Goal: Information Seeking & Learning: Learn about a topic

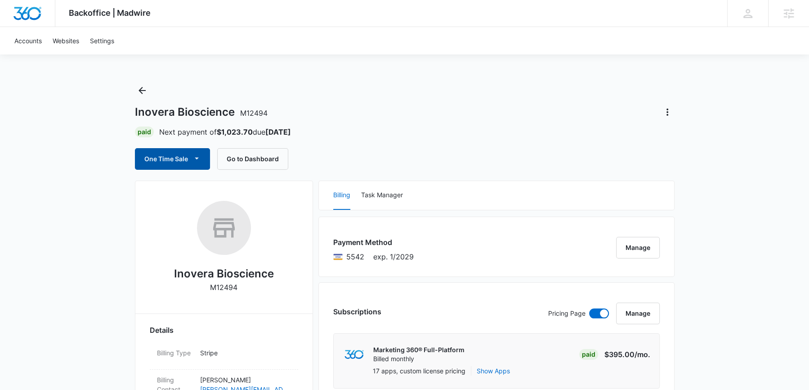
click at [172, 163] on button "One Time Sale" at bounding box center [172, 159] width 75 height 22
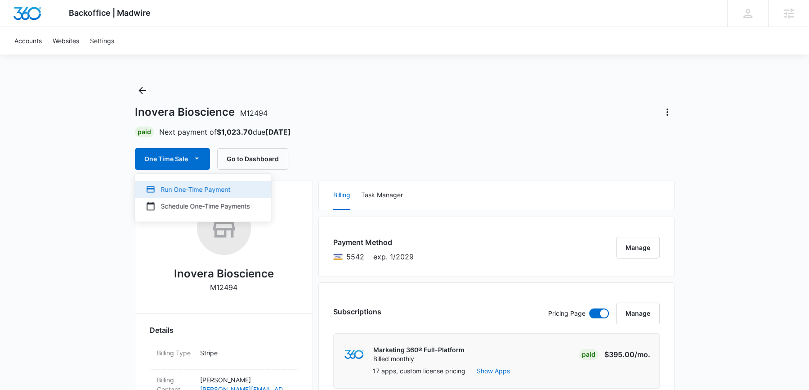
click at [174, 183] on button "Run One-Time Payment" at bounding box center [203, 189] width 136 height 17
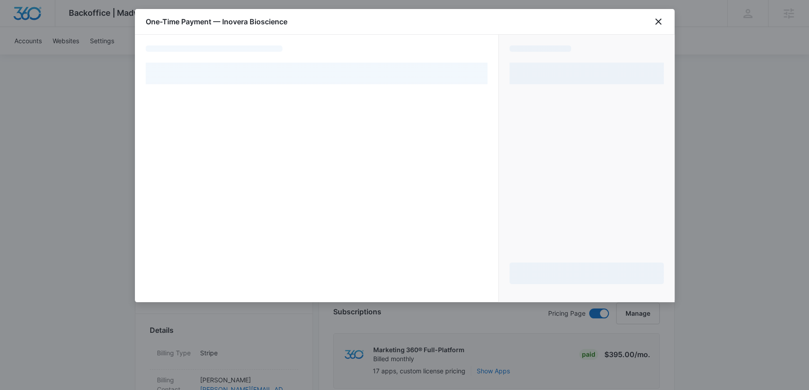
select select "pm_1PGo2AA4n8RTgNjUXPUu0bwF"
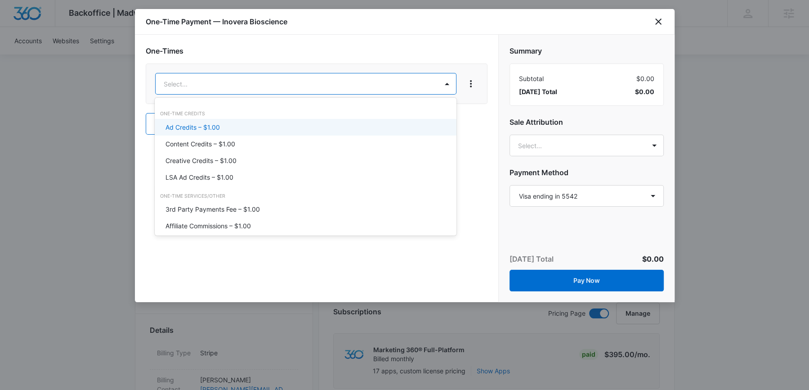
click at [355, 119] on div "Ad Credits – $1.00" at bounding box center [306, 127] width 302 height 17
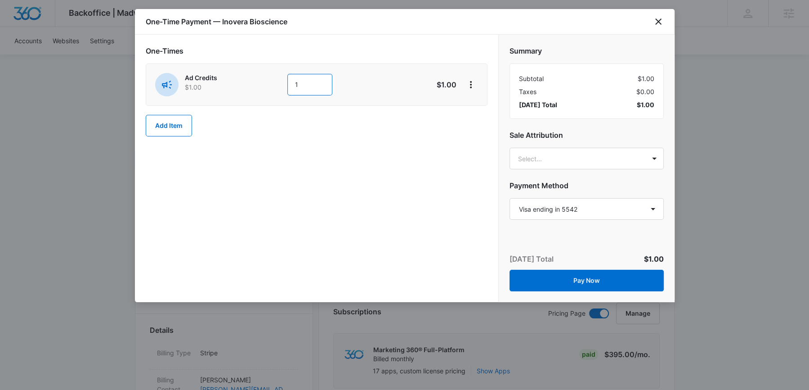
click at [311, 89] on input "1" at bounding box center [309, 85] width 45 height 22
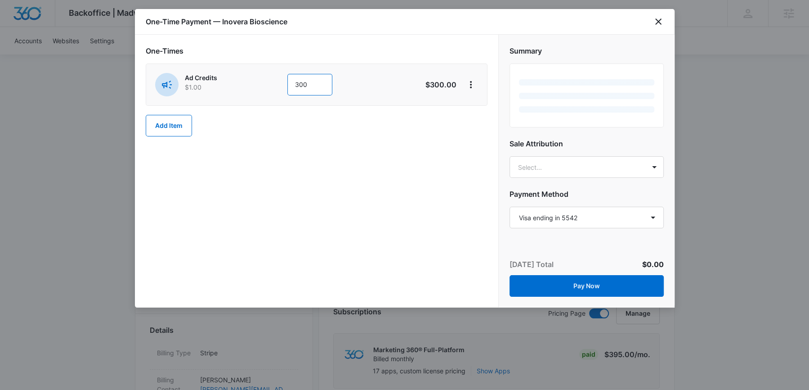
type input "300"
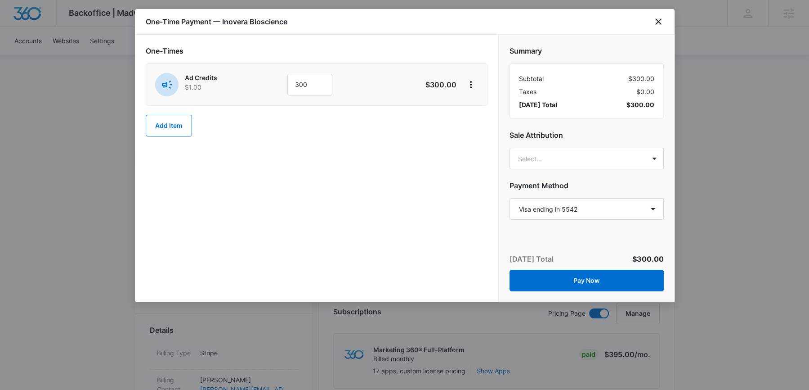
click at [271, 162] on div "One-Times Ad Credits $1.00 300 $300.00 Add Item" at bounding box center [316, 168] width 363 height 267
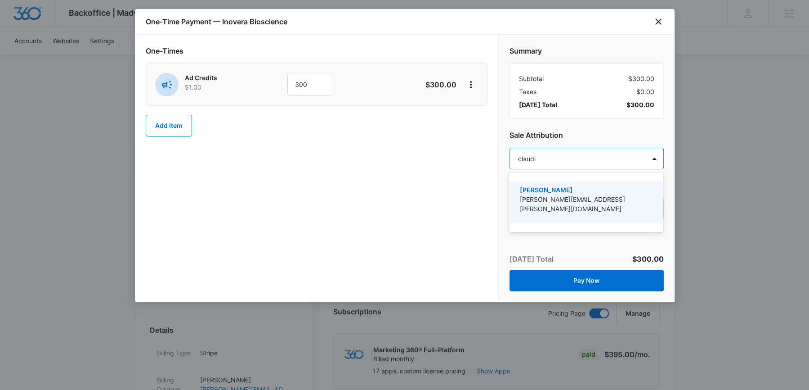
click at [468, 175] on div at bounding box center [404, 195] width 809 height 390
type input "claudi"
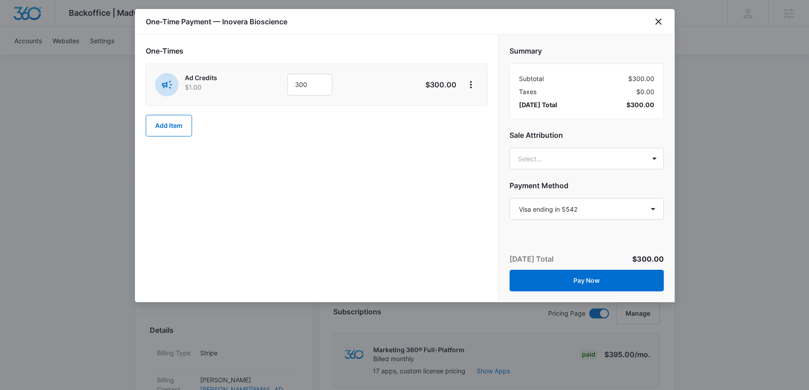
click at [542, 171] on div "Summary Subtotal $300.00 Taxes $0.00 Today’s Total $300.00 Sale Attribution Sel…" at bounding box center [587, 129] width 176 height 188
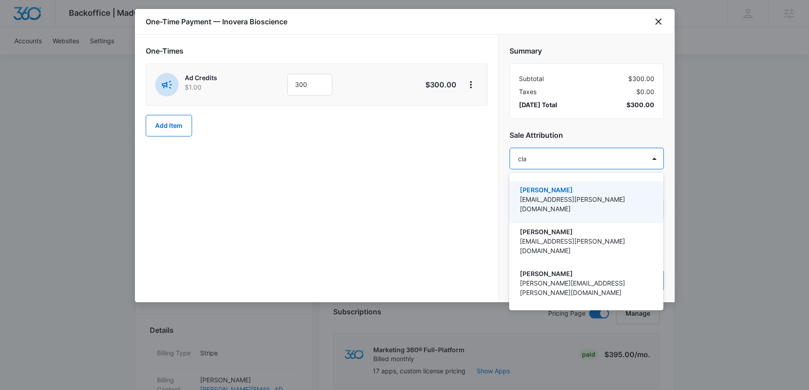
type input "clau"
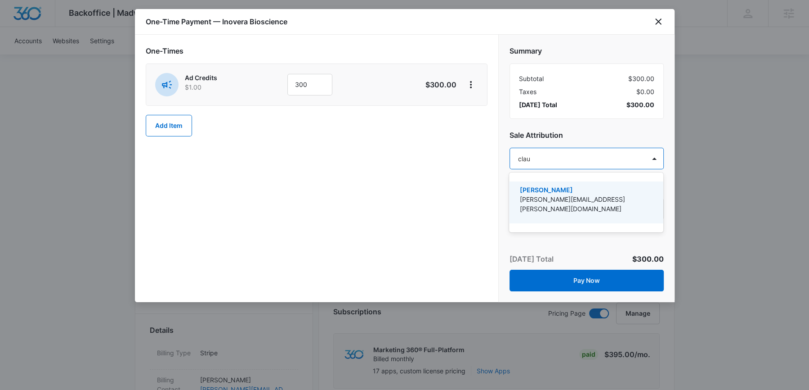
click at [527, 201] on p "[PERSON_NAME][EMAIL_ADDRESS][PERSON_NAME][DOMAIN_NAME]" at bounding box center [585, 203] width 131 height 19
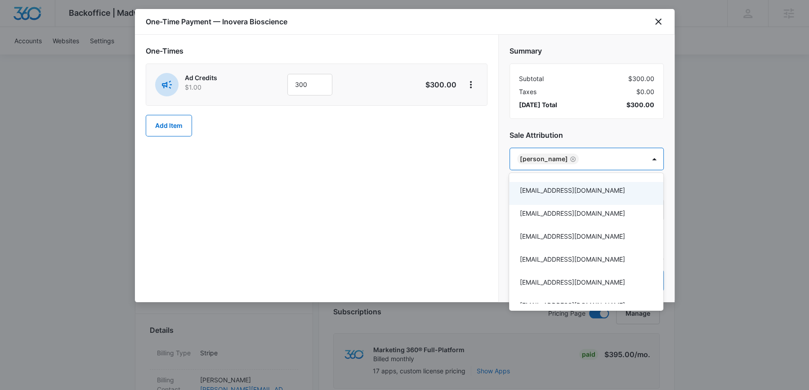
click at [417, 195] on div at bounding box center [404, 195] width 809 height 390
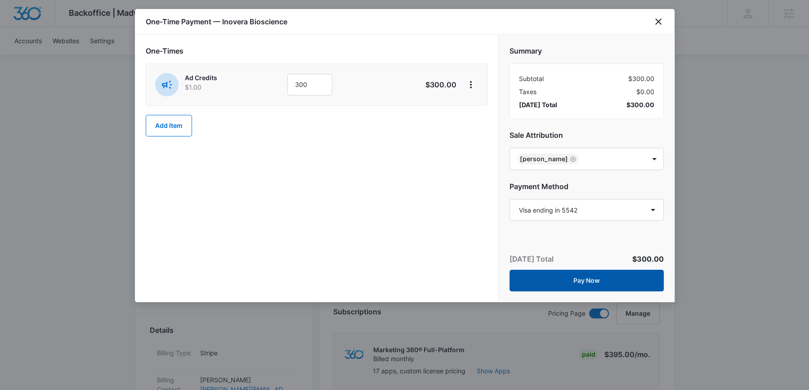
click at [557, 284] on button "Pay Now" at bounding box center [587, 280] width 154 height 22
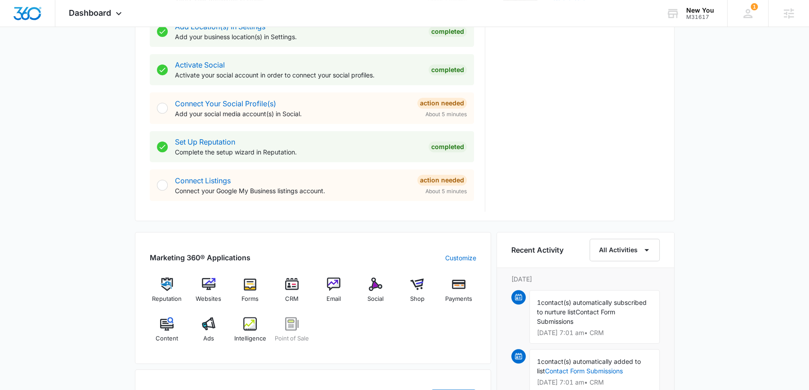
scroll to position [358, 0]
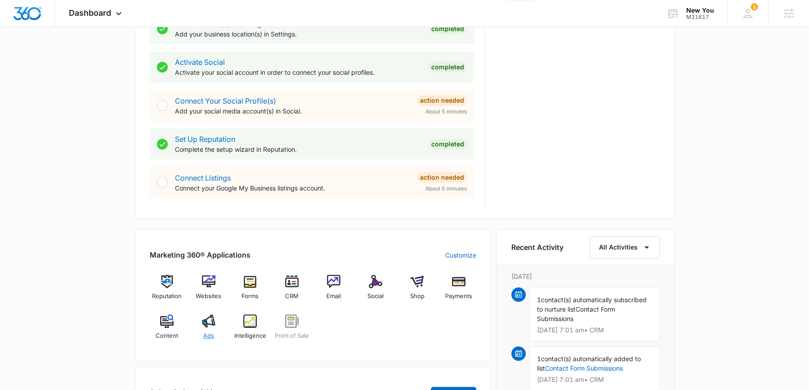
click at [211, 331] on span "Ads" at bounding box center [208, 335] width 11 height 9
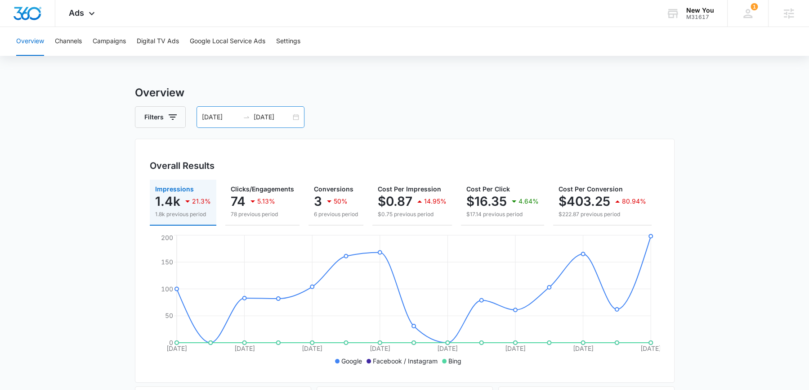
click at [294, 111] on div "08/22/2025 09/05/2025" at bounding box center [251, 117] width 108 height 22
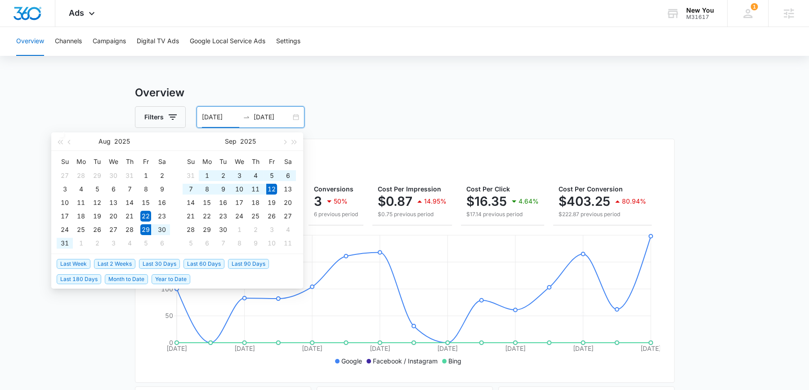
click at [121, 263] on span "Last 2 Weeks" at bounding box center [114, 264] width 41 height 10
type input "08/29/2025"
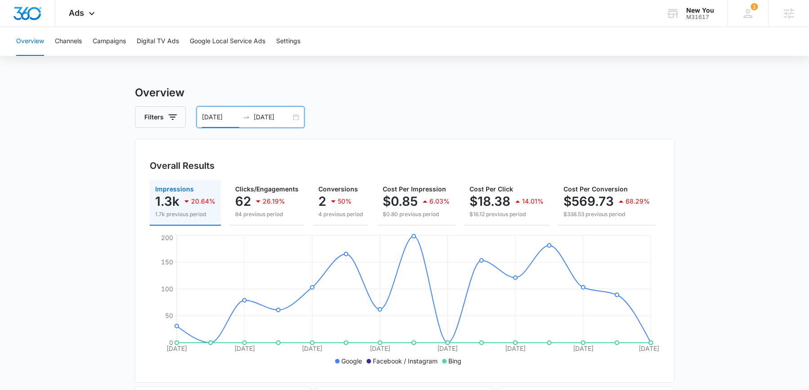
click at [287, 117] on input "09/12/2025" at bounding box center [272, 117] width 37 height 10
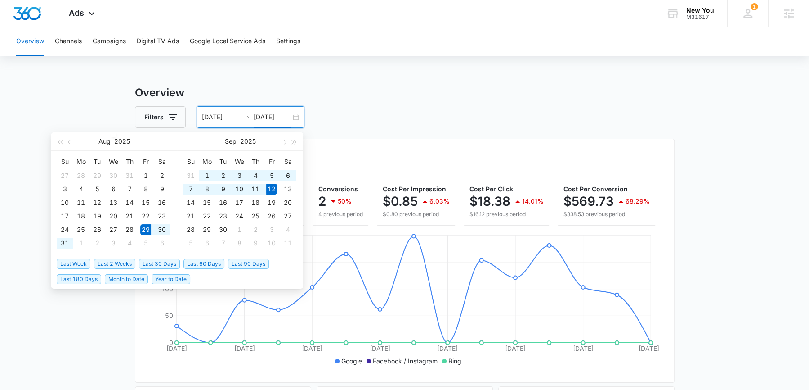
type input "09/12/2025"
click at [153, 262] on span "Last 30 Days" at bounding box center [159, 264] width 41 height 10
type input "08/13/2025"
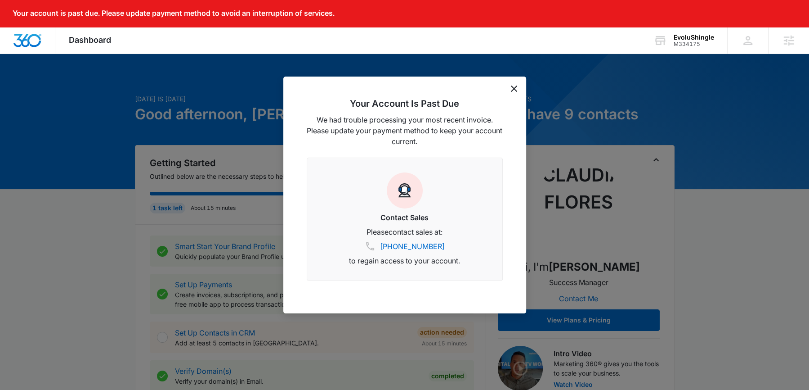
click at [513, 90] on icon "dismiss this dialog" at bounding box center [514, 88] width 6 height 6
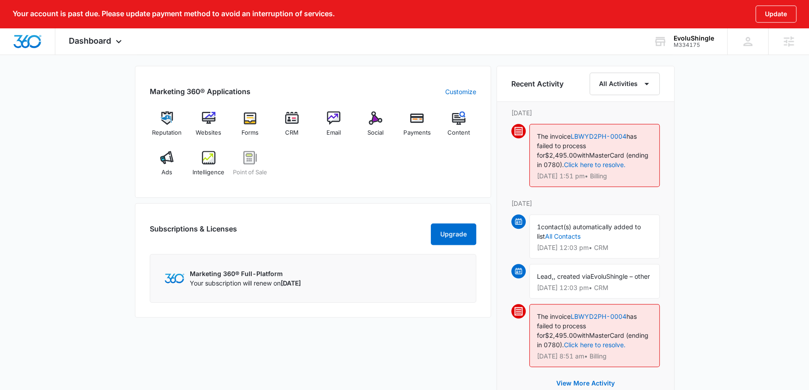
scroll to position [547, 0]
click at [170, 160] on img at bounding box center [166, 158] width 13 height 13
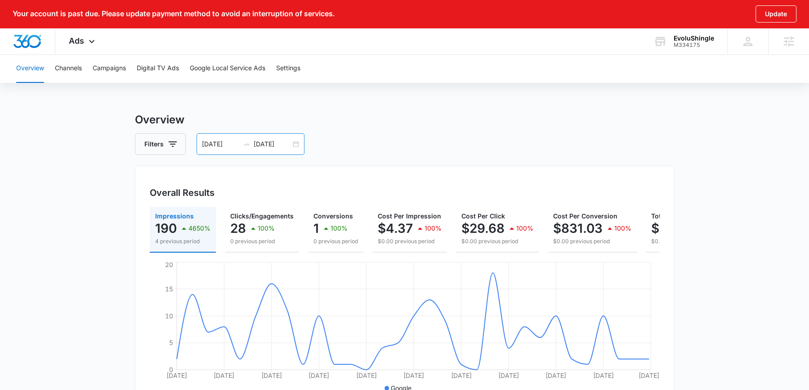
click at [297, 145] on div "08/12/2025 09/11/2025" at bounding box center [251, 144] width 108 height 22
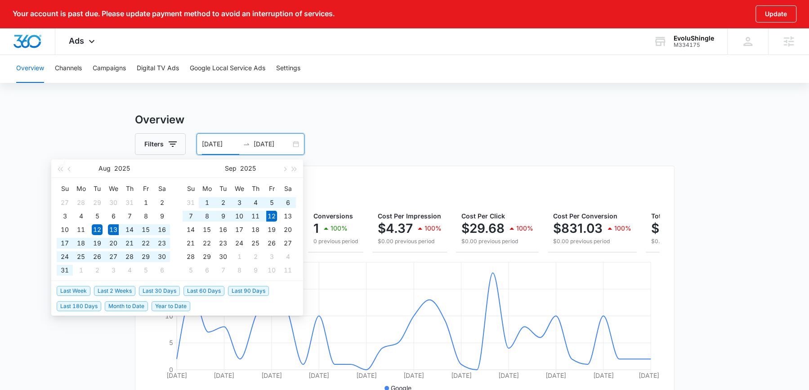
click at [157, 287] on span "Last 30 Days" at bounding box center [159, 291] width 41 height 10
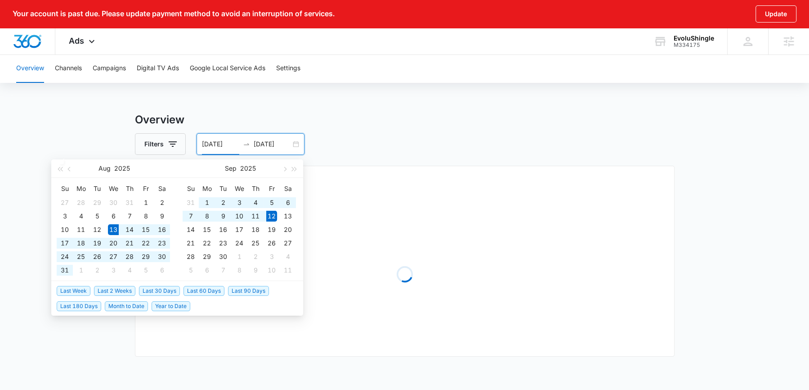
type input "[DATE]"
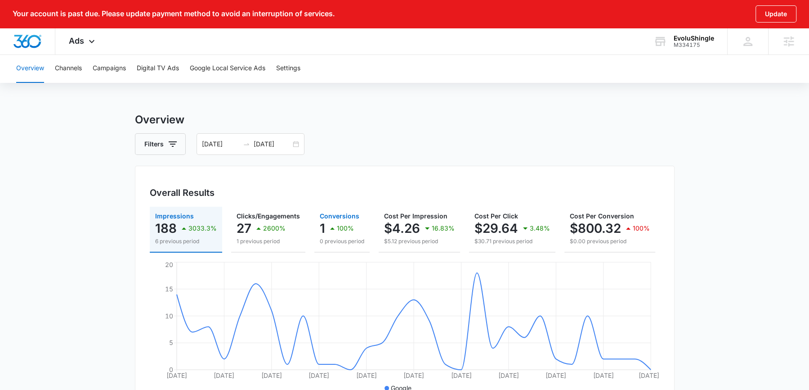
click at [346, 236] on div "100%" at bounding box center [340, 228] width 27 height 18
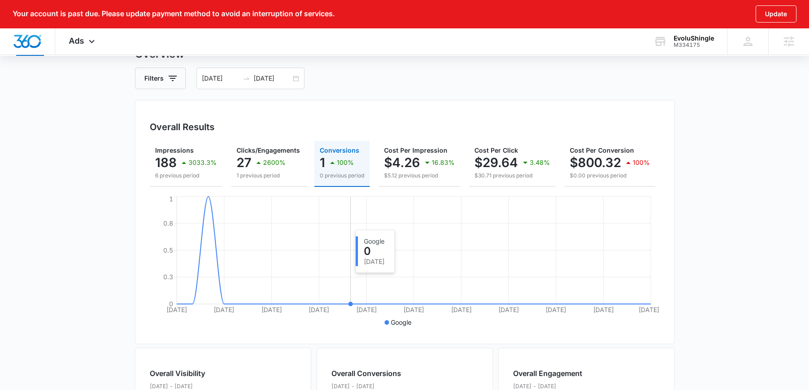
scroll to position [32, 0]
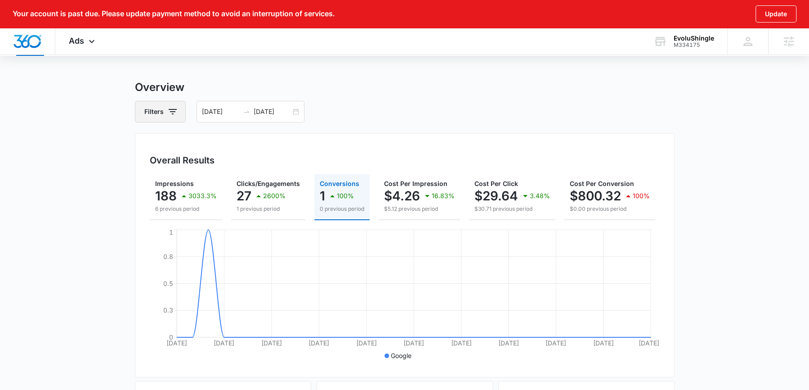
click at [176, 118] on button "Filters" at bounding box center [160, 112] width 51 height 22
click at [188, 137] on div "Channel" at bounding box center [197, 144] width 103 height 14
click at [244, 141] on icon "Show Channel filters" at bounding box center [242, 144] width 11 height 11
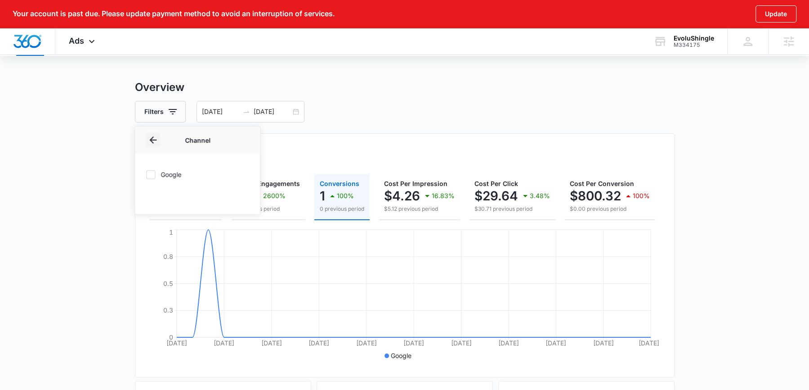
click at [156, 145] on button "Back" at bounding box center [153, 140] width 14 height 14
click at [428, 95] on h3 "Overview" at bounding box center [405, 87] width 540 height 16
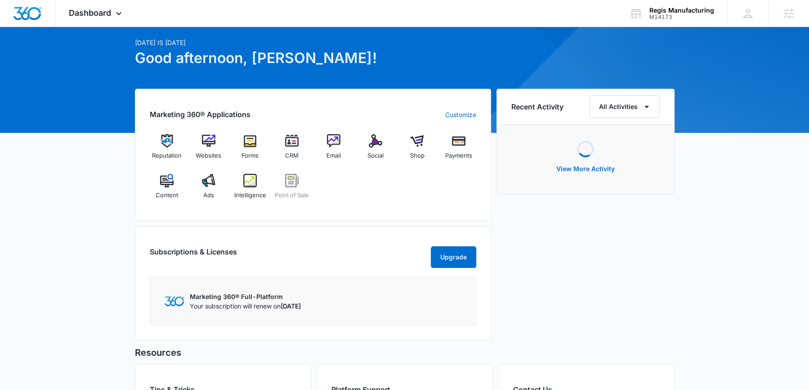
scroll to position [32, 0]
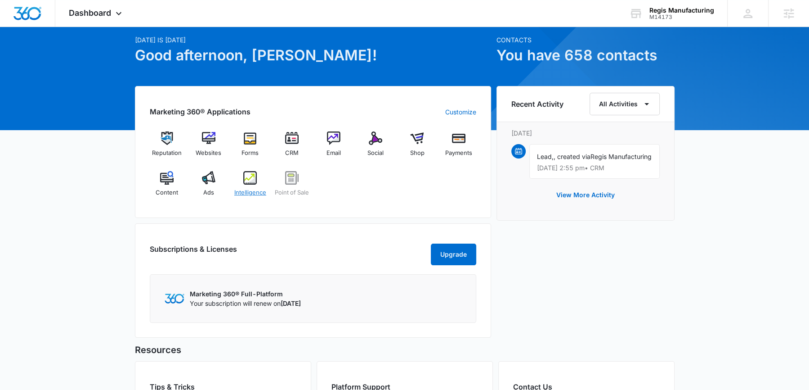
click at [255, 181] on img at bounding box center [249, 177] width 13 height 13
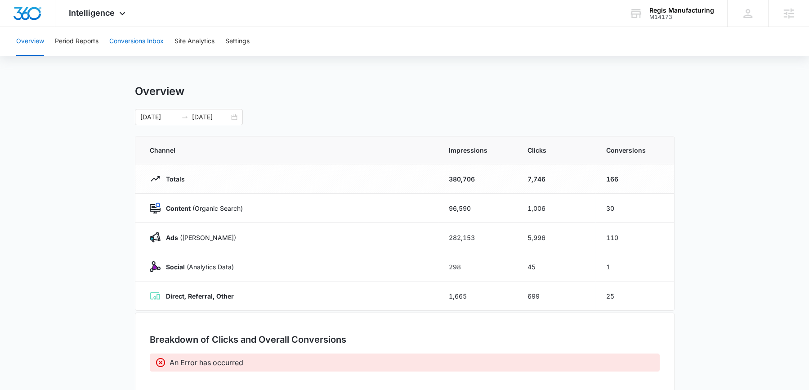
click at [146, 50] on button "Conversions Inbox" at bounding box center [136, 41] width 54 height 29
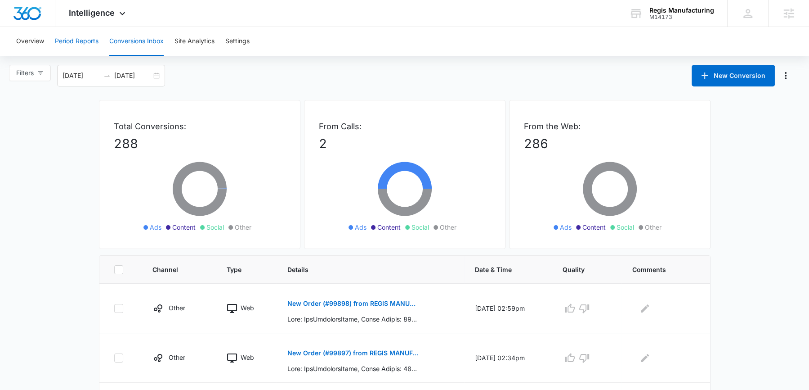
click at [90, 44] on button "Period Reports" at bounding box center [77, 41] width 44 height 29
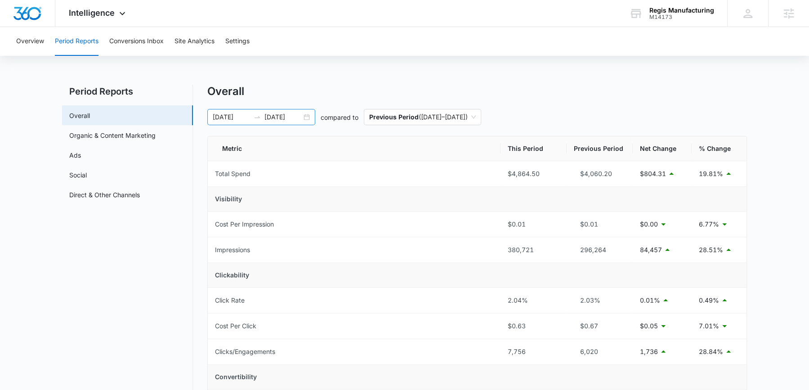
click at [306, 118] on div "05/08/2025 05/23/2025" at bounding box center [261, 117] width 108 height 16
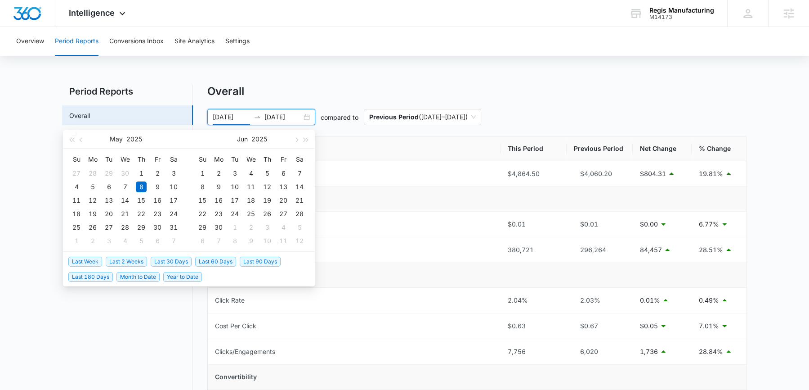
click at [166, 260] on span "Last 30 Days" at bounding box center [171, 261] width 41 height 10
type input "08/12/2025"
type input "09/11/2025"
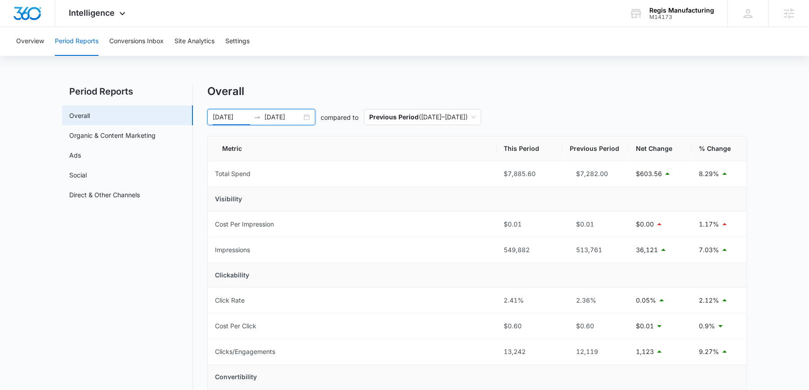
scroll to position [4, 0]
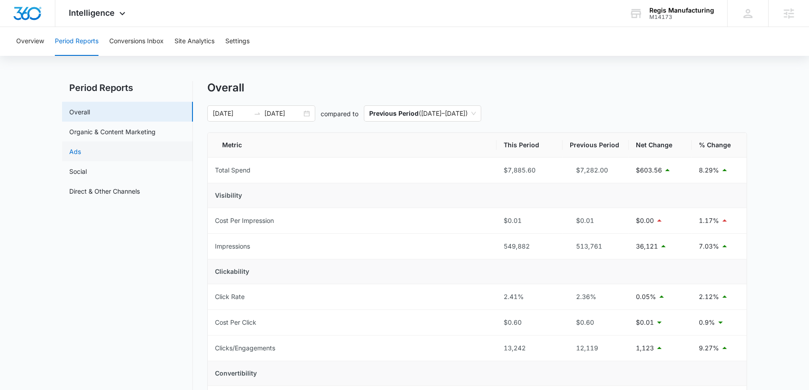
click at [81, 155] on link "Ads" at bounding box center [75, 151] width 12 height 9
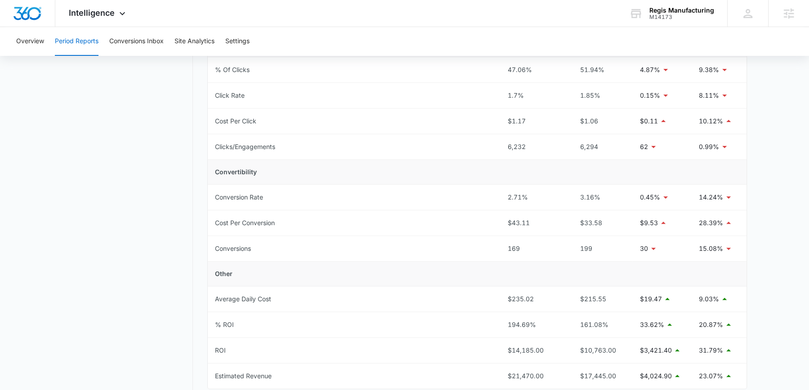
scroll to position [269, 0]
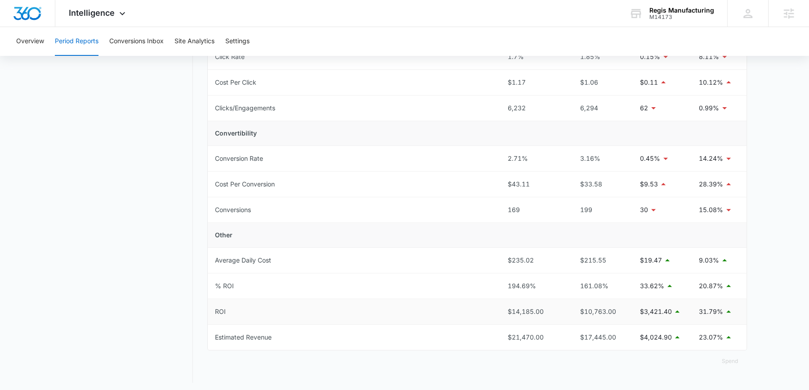
click at [529, 311] on div "$14,185.00" at bounding box center [534, 311] width 52 height 10
copy div "$14,185.00"
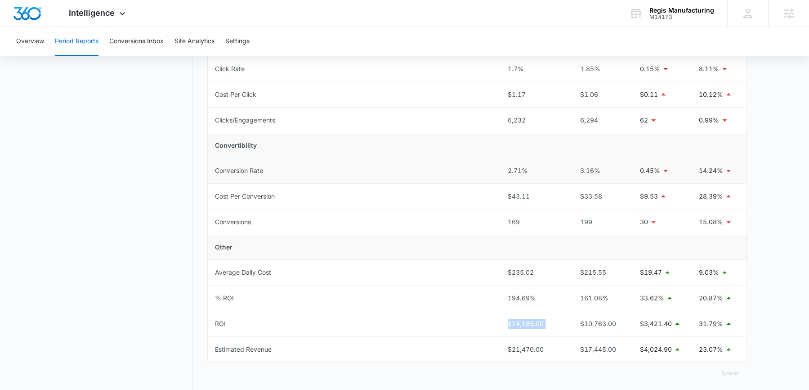
scroll to position [255, 0]
click at [462, 238] on td "Other" at bounding box center [477, 249] width 539 height 25
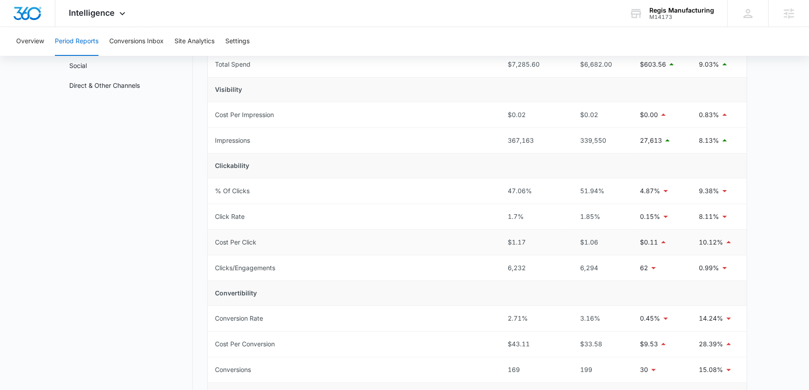
scroll to position [0, 0]
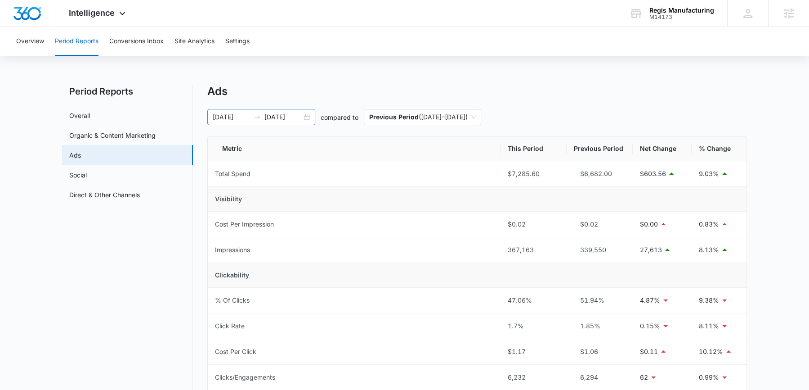
click at [301, 115] on input "09/11/2025" at bounding box center [282, 117] width 37 height 10
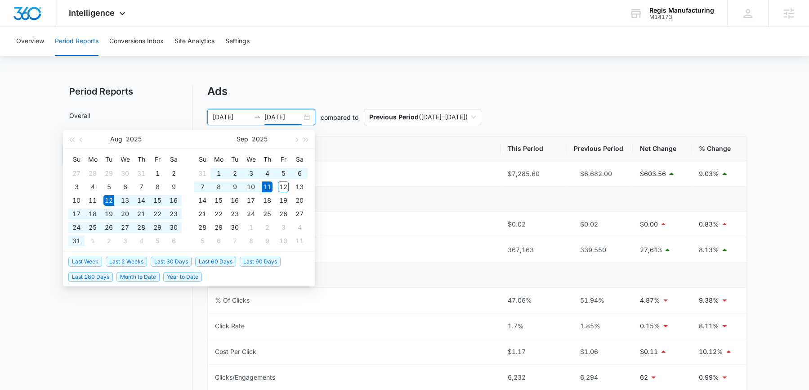
type input "09/11/2025"
click at [191, 275] on span "Year to Date" at bounding box center [182, 277] width 39 height 10
type input "01/01/2025"
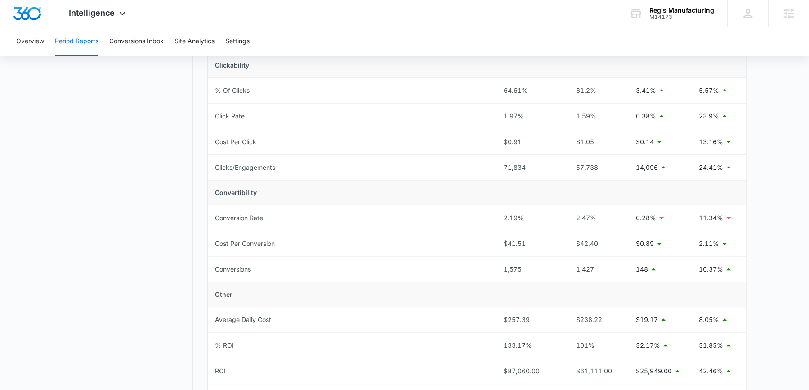
scroll to position [269, 0]
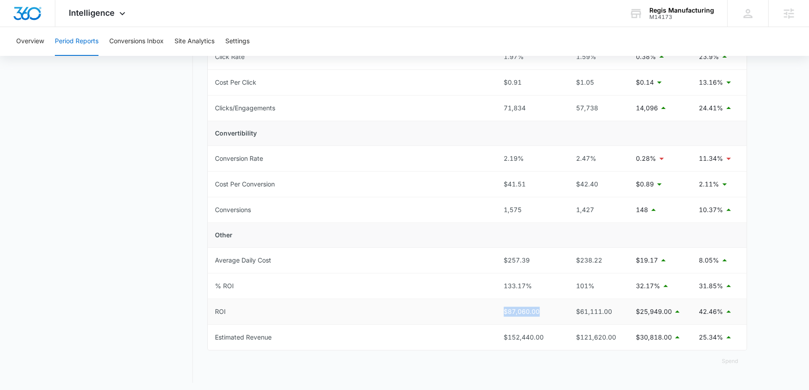
drag, startPoint x: 543, startPoint y: 309, endPoint x: 503, endPoint y: 311, distance: 40.1
click at [503, 311] on td "$87,060.00" at bounding box center [530, 312] width 66 height 26
copy div "$87,060.00"
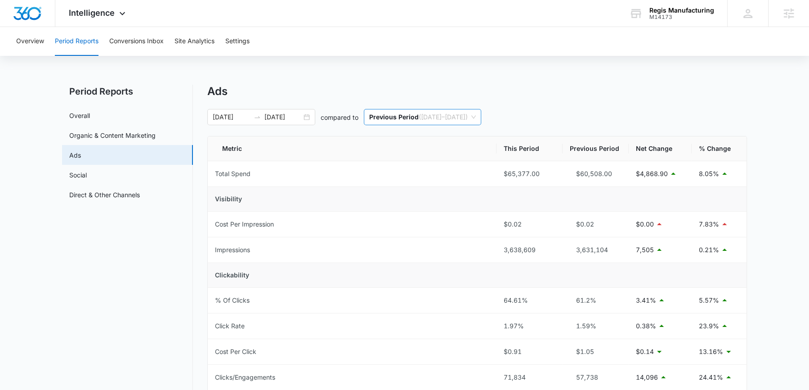
click at [413, 118] on p "Previous Period" at bounding box center [393, 117] width 49 height 8
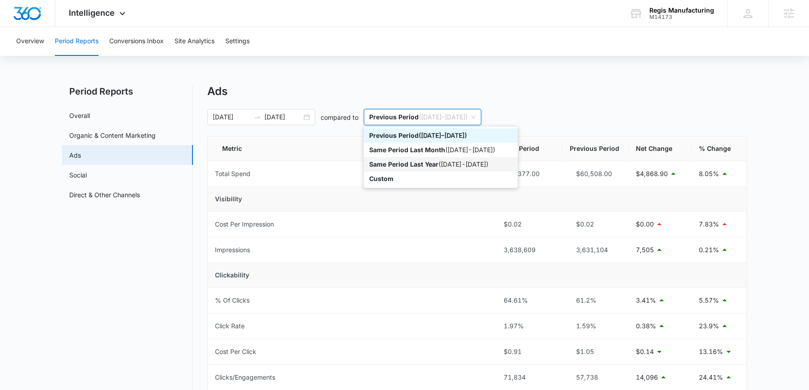
click at [426, 168] on div "Same Period Last Year ( 01/01/2024 - 09/11/2024 )" at bounding box center [440, 164] width 143 height 10
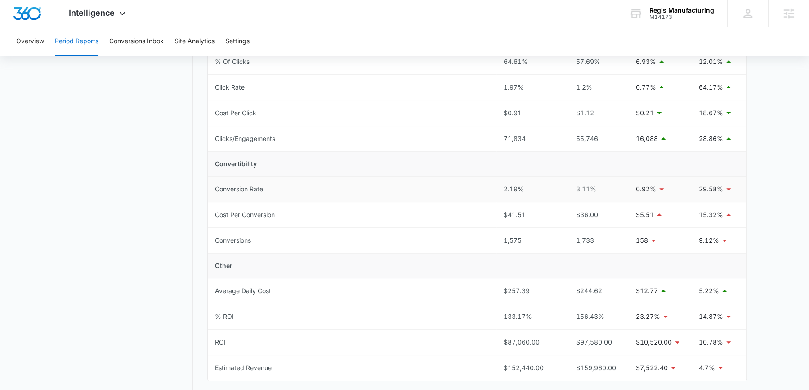
scroll to position [269, 0]
